Goal: Task Accomplishment & Management: Manage account settings

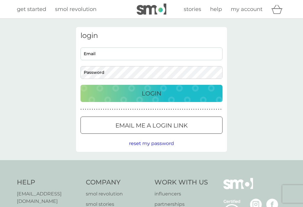
click at [180, 58] on input "Email" at bounding box center [152, 53] width 142 height 13
type input "mos95_634@hotmail.com"
click at [152, 93] on button "Login" at bounding box center [152, 93] width 142 height 17
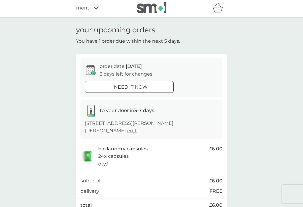
scroll to position [1, 0]
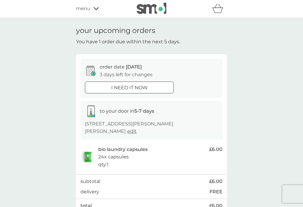
click at [148, 86] on div "i need it now" at bounding box center [129, 88] width 88 height 8
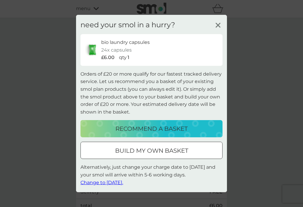
click at [216, 28] on icon at bounding box center [218, 25] width 9 height 9
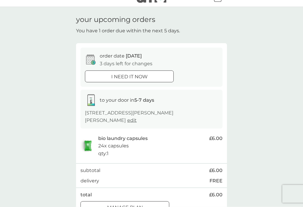
scroll to position [12, 0]
click at [195, 149] on div "bio laundry capsules 24x capsules qty : 1" at bounding box center [152, 146] width 108 height 23
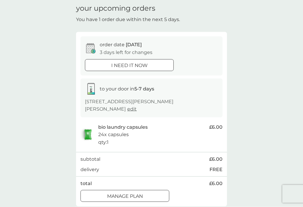
scroll to position [24, 0]
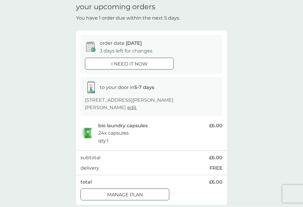
click at [152, 192] on div "Manage plan" at bounding box center [125, 195] width 88 height 8
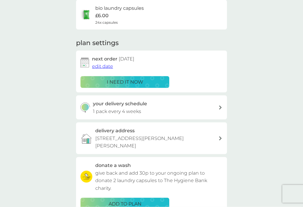
scroll to position [50, 0]
click at [197, 114] on div "your delivery schedule 1 pack every 4 weeks" at bounding box center [151, 107] width 151 height 24
select select "28"
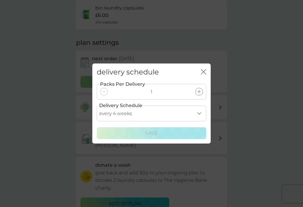
click at [192, 121] on select "every 1 week every 2 weeks every 3 weeks every 4 weeks every 5 weeks every 6 we…" at bounding box center [152, 114] width 110 height 16
click at [190, 119] on select "every 1 week every 2 weeks every 3 weeks every 4 weeks every 5 weeks every 6 we…" at bounding box center [152, 114] width 110 height 16
click at [202, 74] on icon "close" at bounding box center [203, 71] width 5 height 5
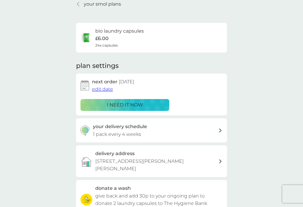
scroll to position [27, 0]
click at [108, 104] on p "i need it now" at bounding box center [125, 105] width 36 height 8
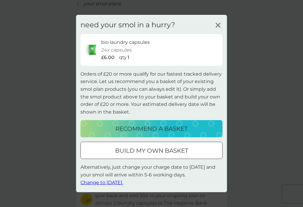
click at [201, 133] on div "recommend a basket" at bounding box center [152, 128] width 130 height 9
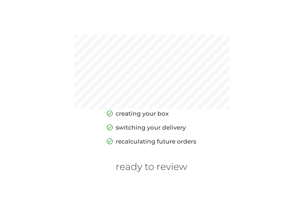
click at [174, 172] on h6 "ready to review" at bounding box center [152, 166] width 72 height 11
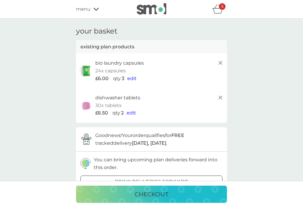
click at [221, 9] on div "5" at bounding box center [222, 6] width 7 height 7
click at [221, 11] on icon "basket" at bounding box center [218, 8] width 11 height 9
click at [223, 98] on icon at bounding box center [220, 97] width 7 height 7
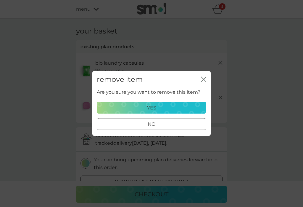
click at [191, 110] on div "yes" at bounding box center [152, 108] width 102 height 8
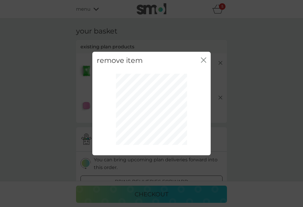
click at [205, 60] on icon "close" at bounding box center [203, 59] width 5 height 5
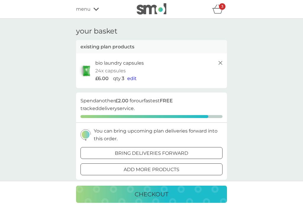
click at [218, 65] on icon at bounding box center [220, 62] width 7 height 7
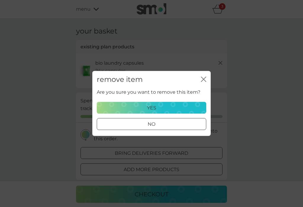
click at [197, 109] on div "yes" at bounding box center [152, 108] width 102 height 8
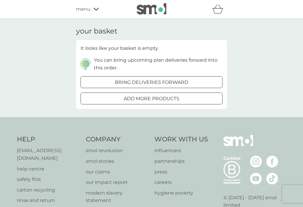
click at [197, 82] on div "bring deliveries forward" at bounding box center [152, 83] width 142 height 8
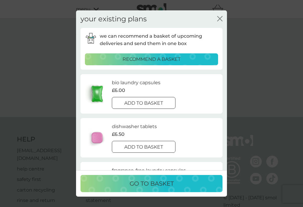
click at [163, 99] on p "add to basket" at bounding box center [143, 103] width 39 height 8
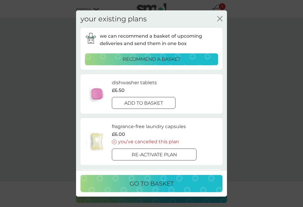
click at [218, 16] on icon "close" at bounding box center [220, 18] width 5 height 5
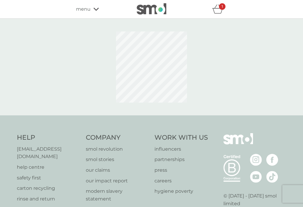
scroll to position [34, 0]
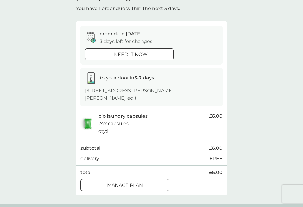
click at [108, 54] on div "i need it now" at bounding box center [129, 55] width 88 height 8
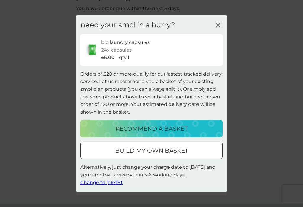
click at [90, 184] on span "Change to tomorrow." at bounding box center [102, 182] width 43 height 6
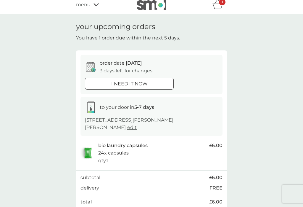
scroll to position [0, 0]
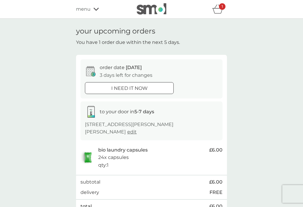
click at [218, 12] on icon "basket" at bounding box center [218, 8] width 11 height 9
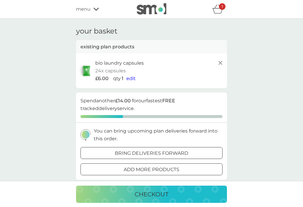
click at [223, 64] on line at bounding box center [221, 63] width 4 height 4
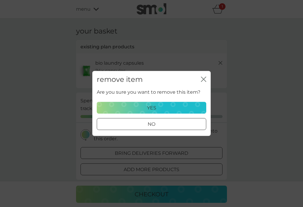
click at [190, 107] on div "yes" at bounding box center [152, 108] width 102 height 8
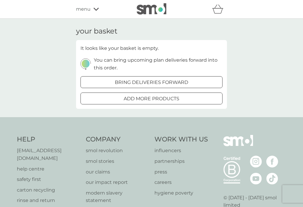
click at [86, 12] on span "menu" at bounding box center [83, 9] width 15 height 8
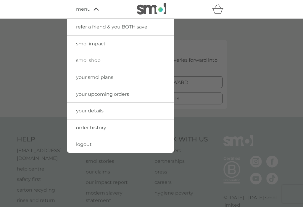
click at [260, 92] on div at bounding box center [151, 122] width 303 height 207
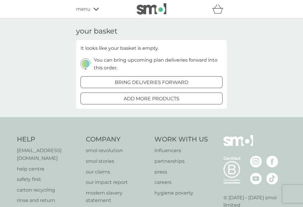
click at [89, 12] on span "menu" at bounding box center [83, 9] width 15 height 8
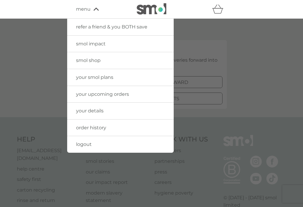
click at [255, 92] on div at bounding box center [151, 122] width 303 height 207
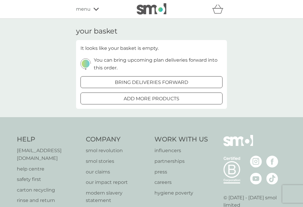
click at [217, 10] on icon "basket" at bounding box center [218, 8] width 11 height 9
click at [84, 63] on img at bounding box center [86, 63] width 10 height 11
click at [90, 29] on h3 "your basket" at bounding box center [96, 31] width 41 height 9
click at [86, 11] on span "menu" at bounding box center [83, 9] width 15 height 8
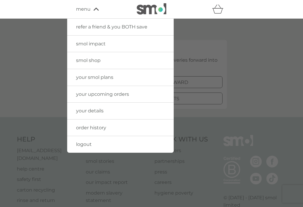
click at [88, 95] on span "your upcoming orders" at bounding box center [102, 94] width 53 height 6
